Goal: Browse casually

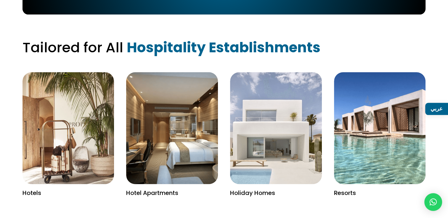
scroll to position [858, 0]
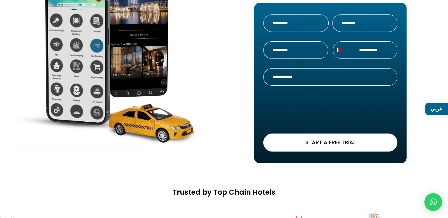
scroll to position [59, 0]
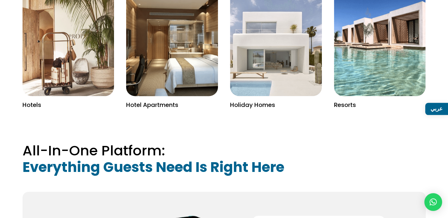
scroll to position [710, 0]
